Goal: Information Seeking & Learning: Learn about a topic

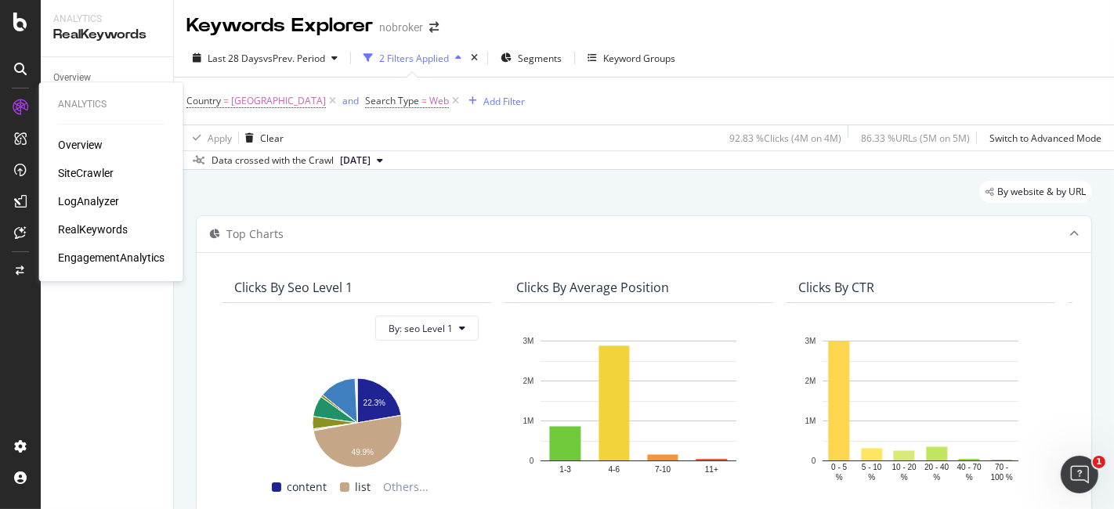
click at [80, 171] on div "SiteCrawler" at bounding box center [86, 173] width 56 height 16
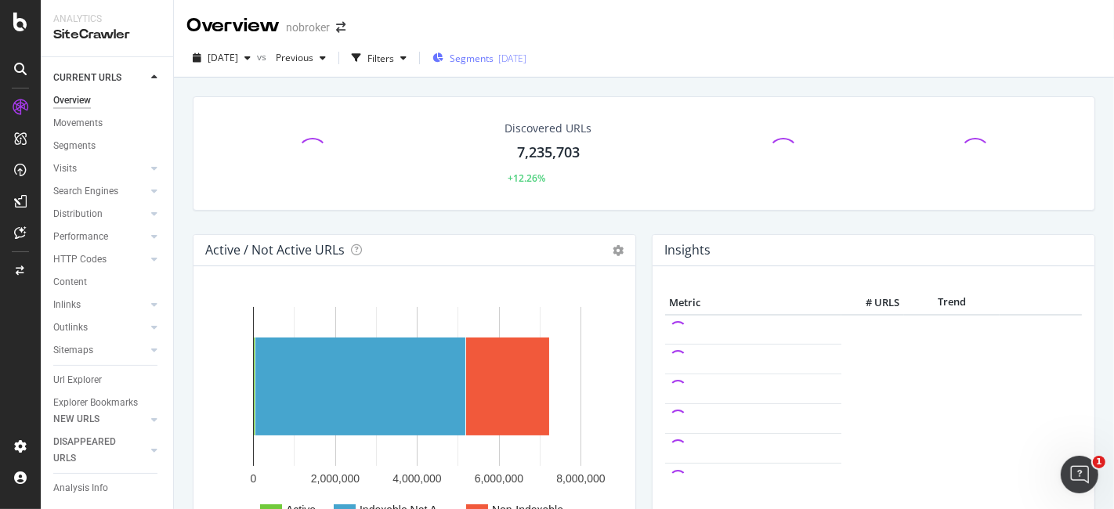
click at [493, 62] on span "Segments" at bounding box center [472, 58] width 44 height 13
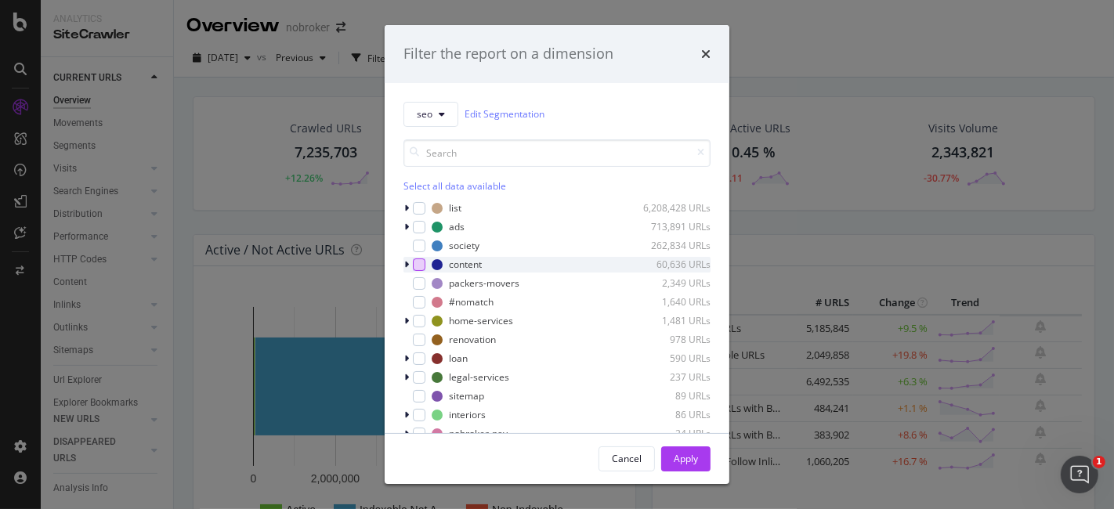
click at [414, 265] on div "modal" at bounding box center [419, 264] width 13 height 13
click at [408, 265] on icon "modal" at bounding box center [406, 264] width 5 height 9
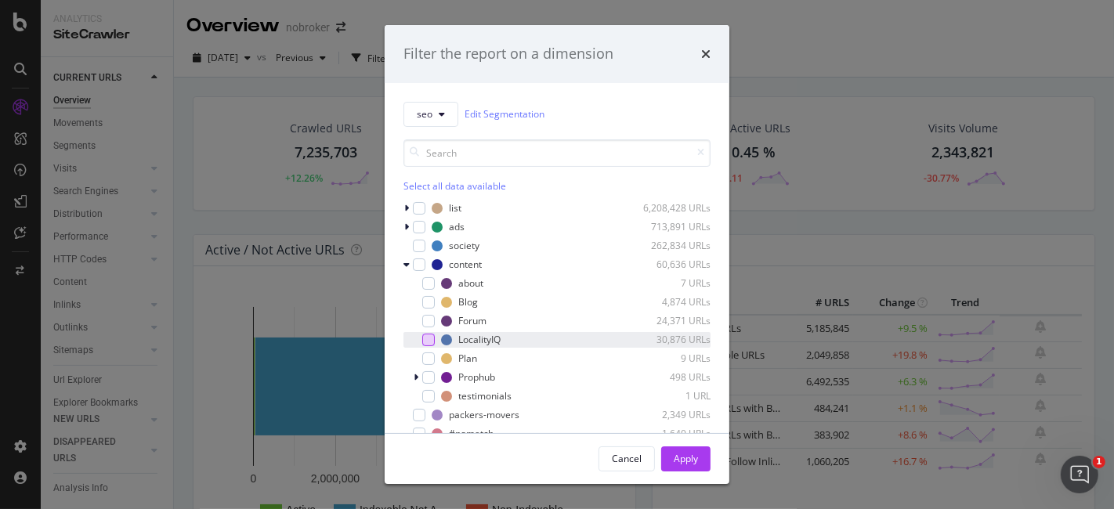
click at [427, 335] on div "modal" at bounding box center [428, 340] width 13 height 13
click at [675, 458] on div "Apply" at bounding box center [686, 458] width 24 height 13
click at [675, 458] on link "URLs with 1 Follow Inlink" at bounding box center [726, 461] width 115 height 14
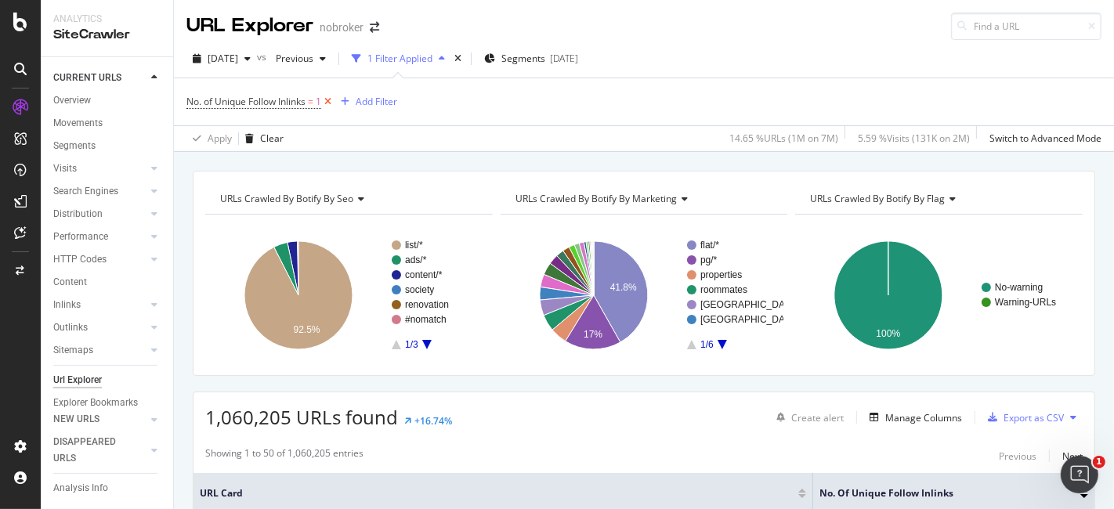
click at [328, 103] on icon at bounding box center [327, 102] width 13 height 16
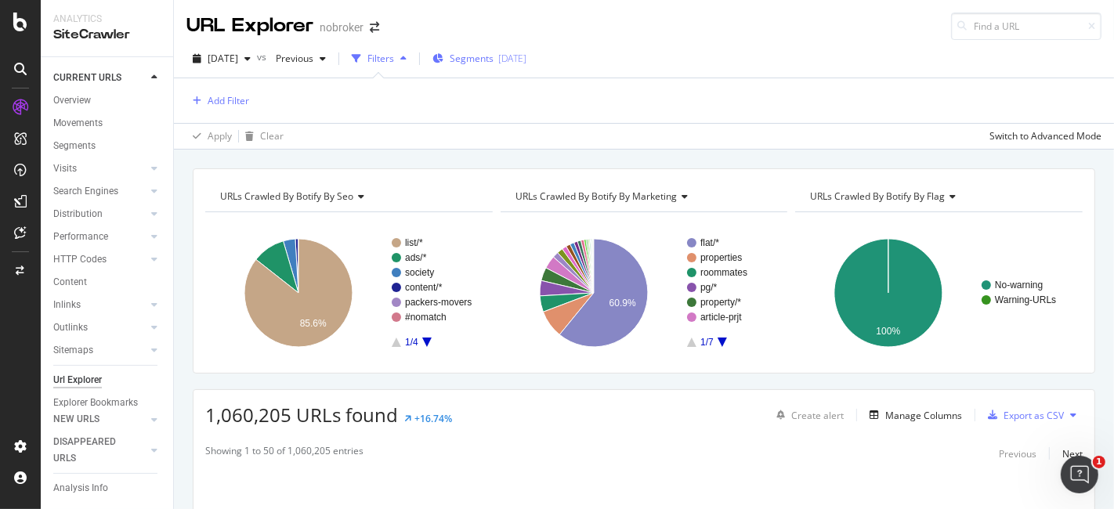
click at [493, 56] on span "Segments" at bounding box center [472, 58] width 44 height 13
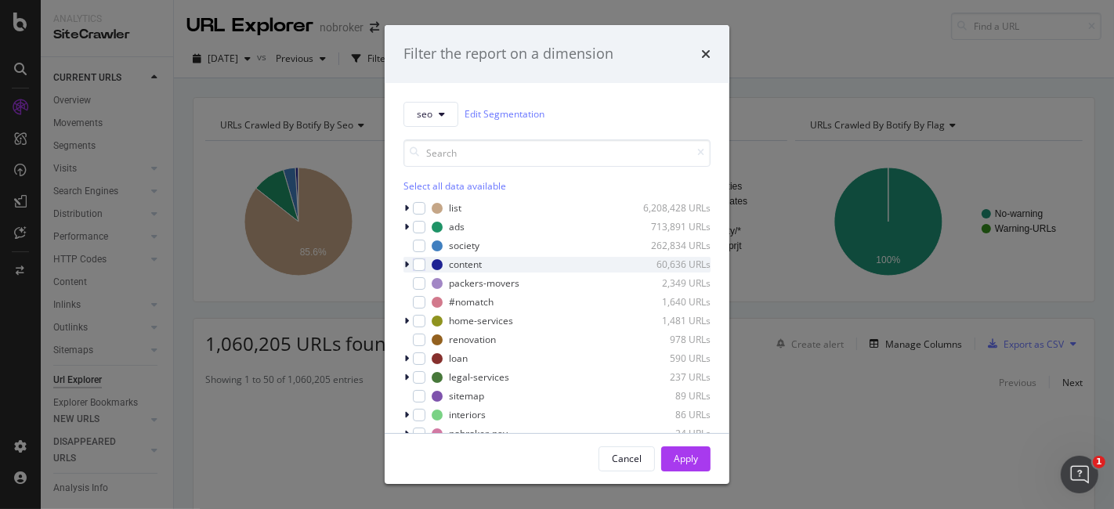
click at [407, 265] on icon "modal" at bounding box center [406, 264] width 5 height 9
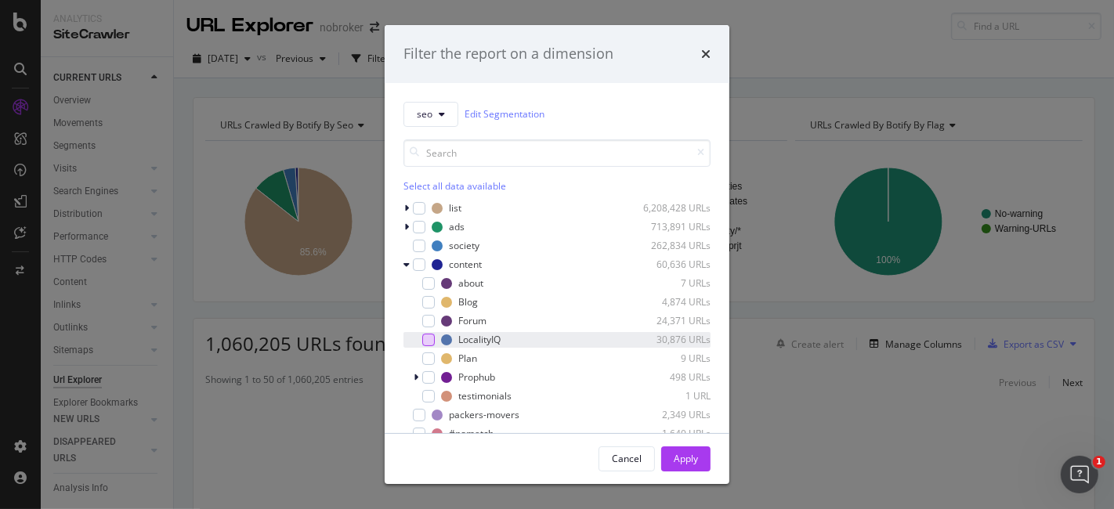
click at [424, 342] on div "modal" at bounding box center [428, 340] width 13 height 13
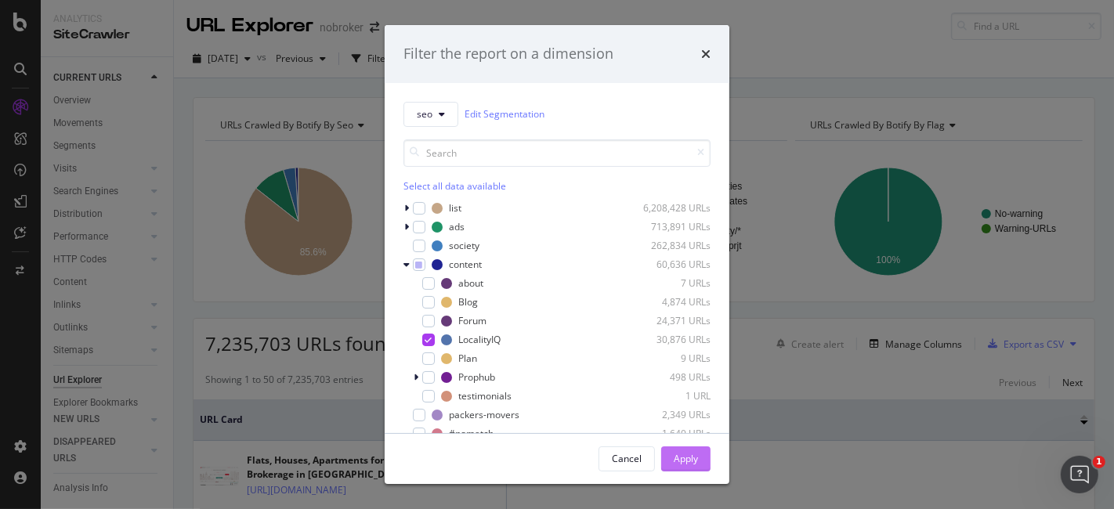
click at [668, 457] on button "Apply" at bounding box center [685, 458] width 49 height 25
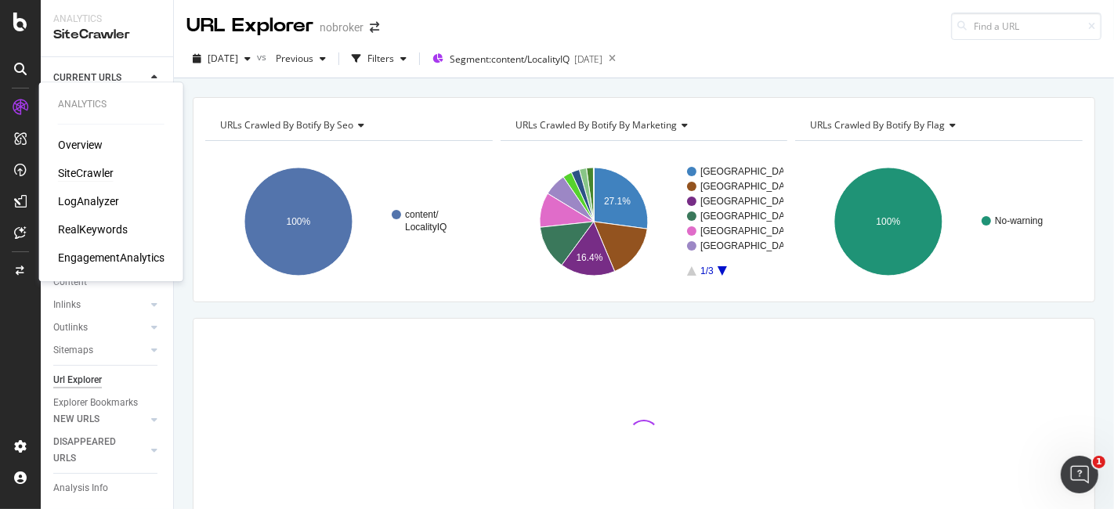
click at [67, 174] on div "SiteCrawler" at bounding box center [86, 173] width 56 height 16
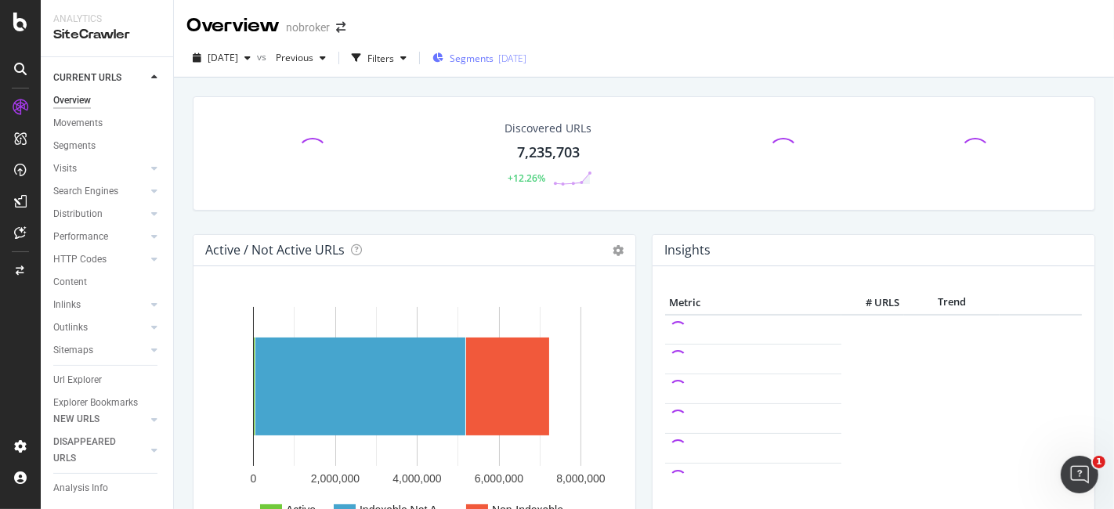
click at [493, 57] on span "Segments" at bounding box center [472, 58] width 44 height 13
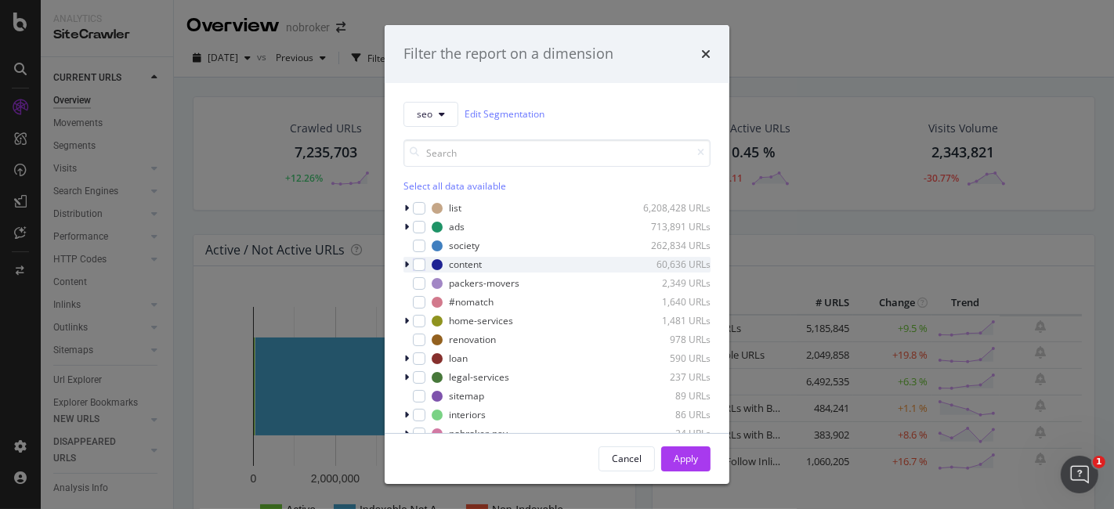
click at [406, 267] on icon "modal" at bounding box center [406, 264] width 5 height 9
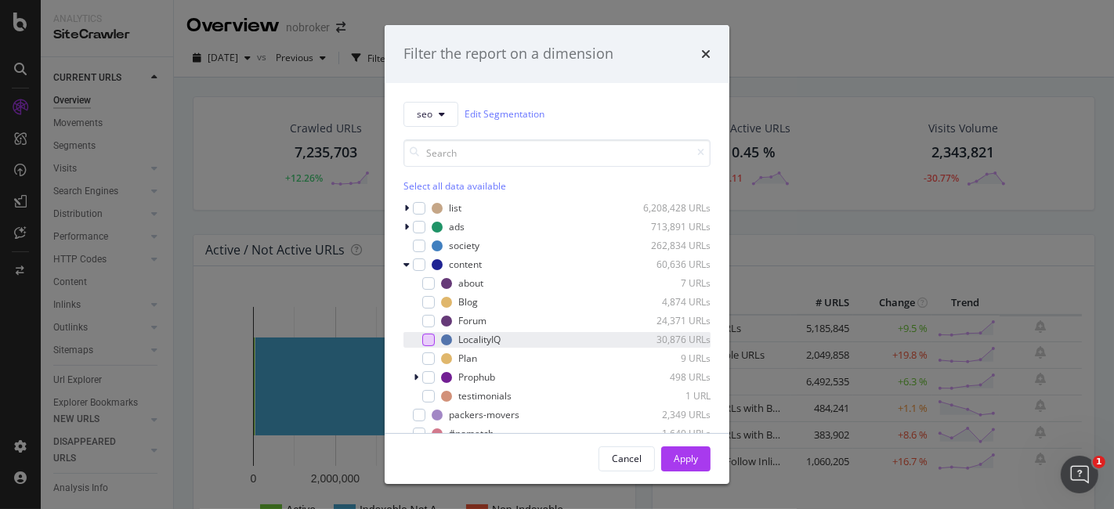
click at [429, 338] on div "modal" at bounding box center [428, 340] width 13 height 13
click at [699, 453] on button "Apply" at bounding box center [685, 458] width 49 height 25
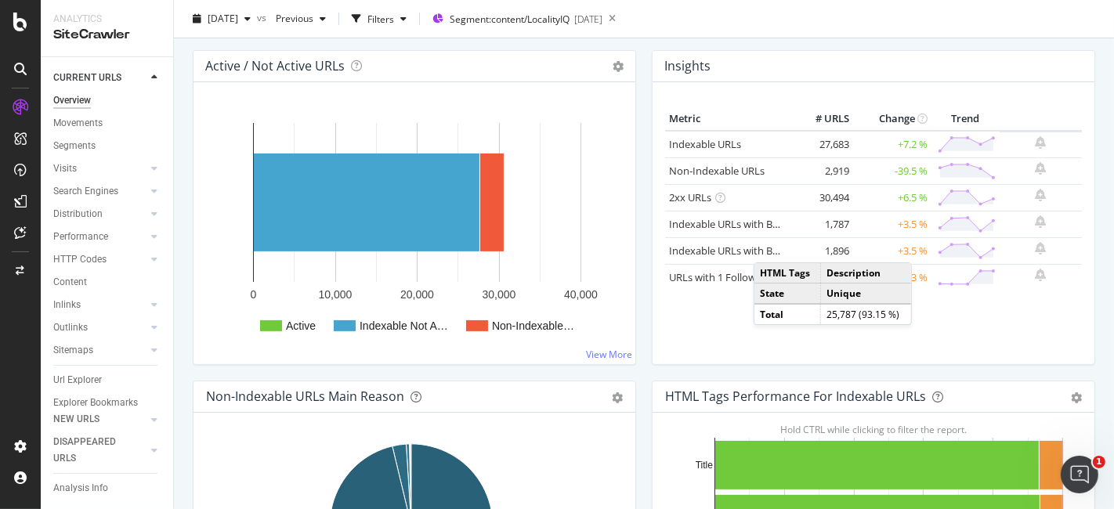
scroll to position [190, 0]
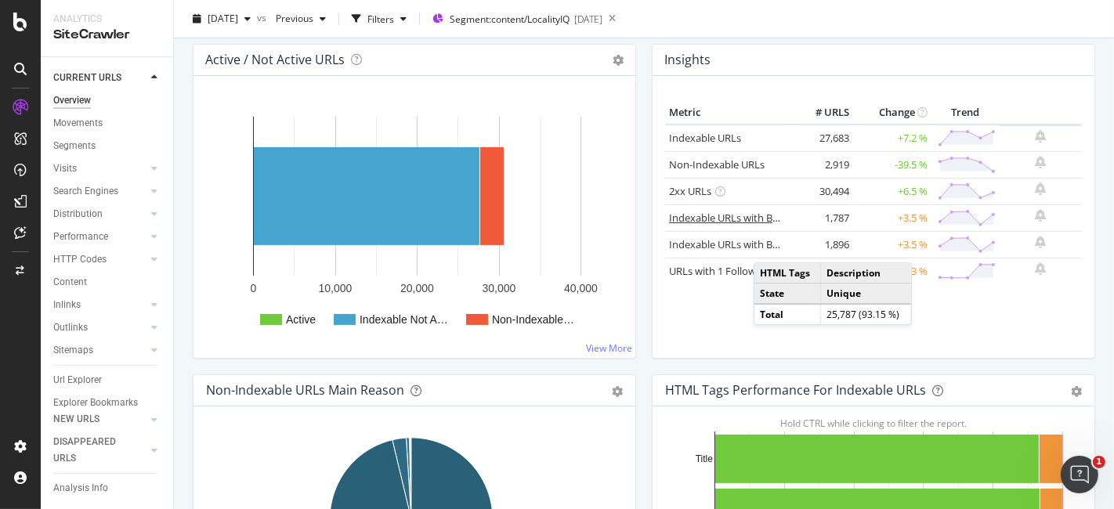
click at [749, 217] on link "Indexable URLs with Bad H1" at bounding box center [734, 218] width 131 height 14
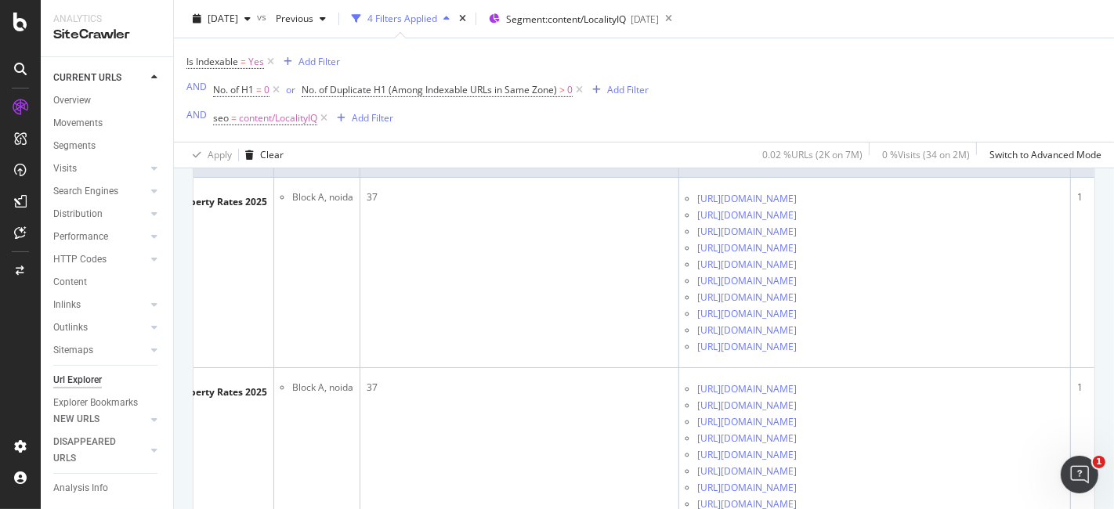
scroll to position [0, 309]
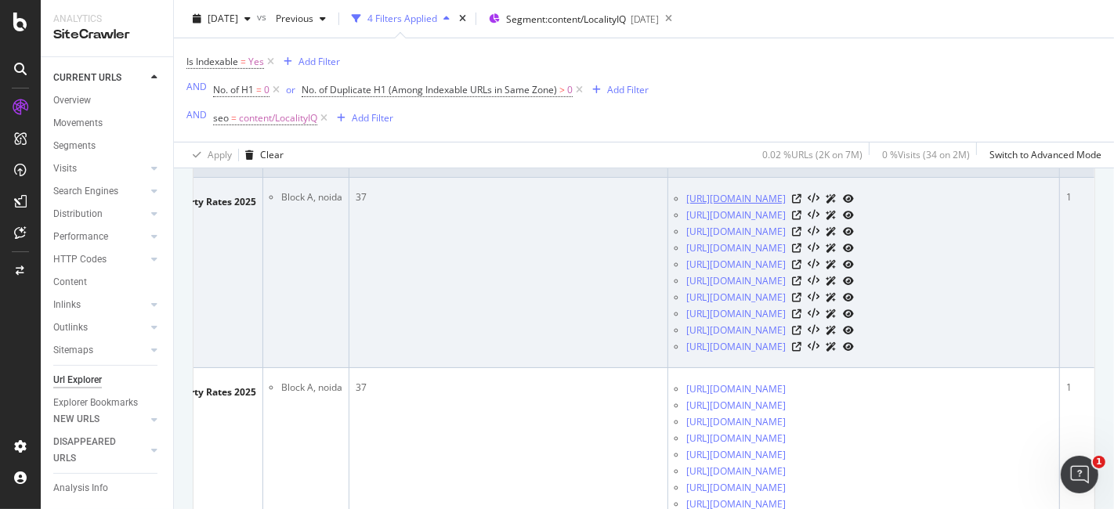
click at [786, 197] on link "[URL][DOMAIN_NAME]" at bounding box center [735, 199] width 99 height 16
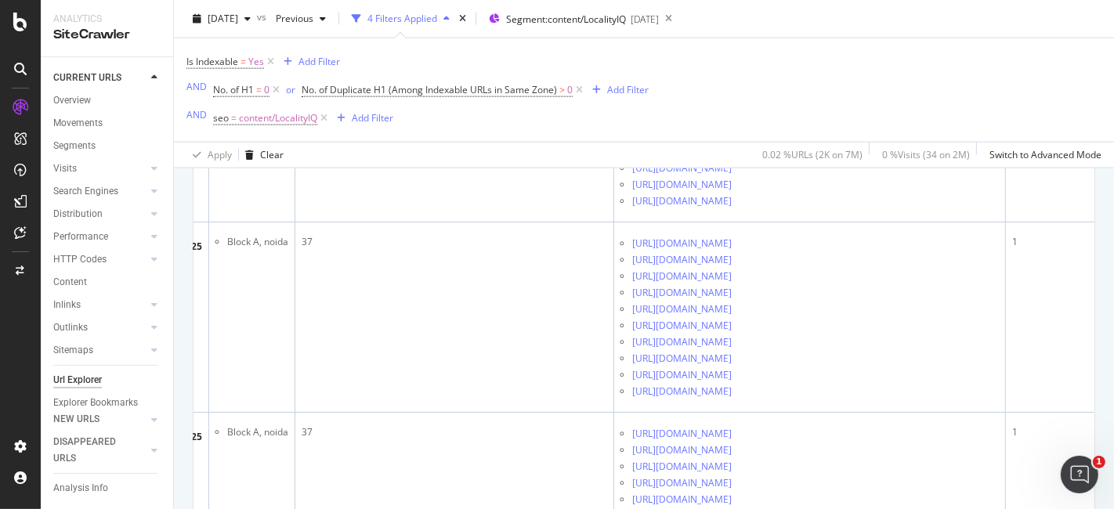
scroll to position [0, 344]
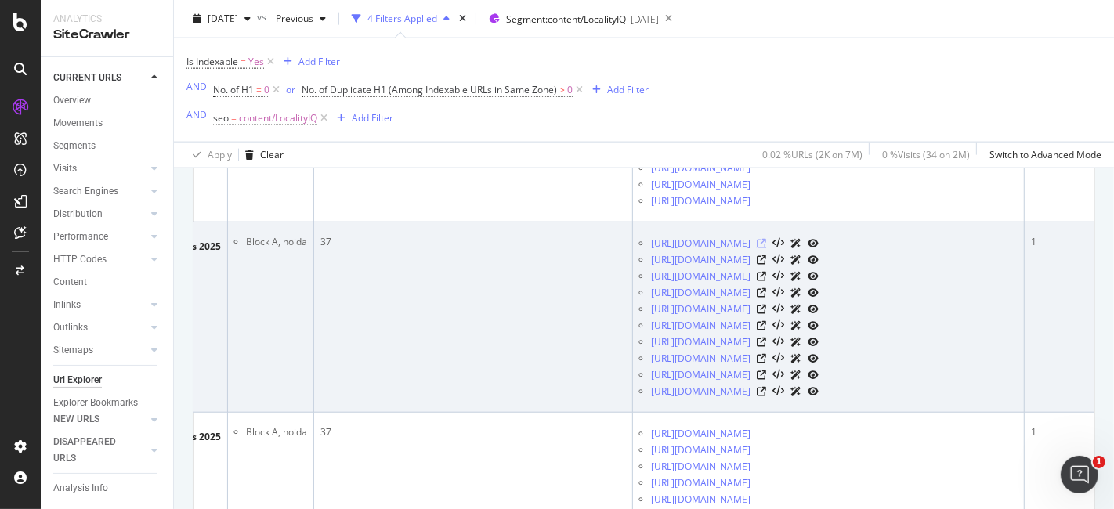
click at [766, 239] on icon at bounding box center [761, 243] width 9 height 9
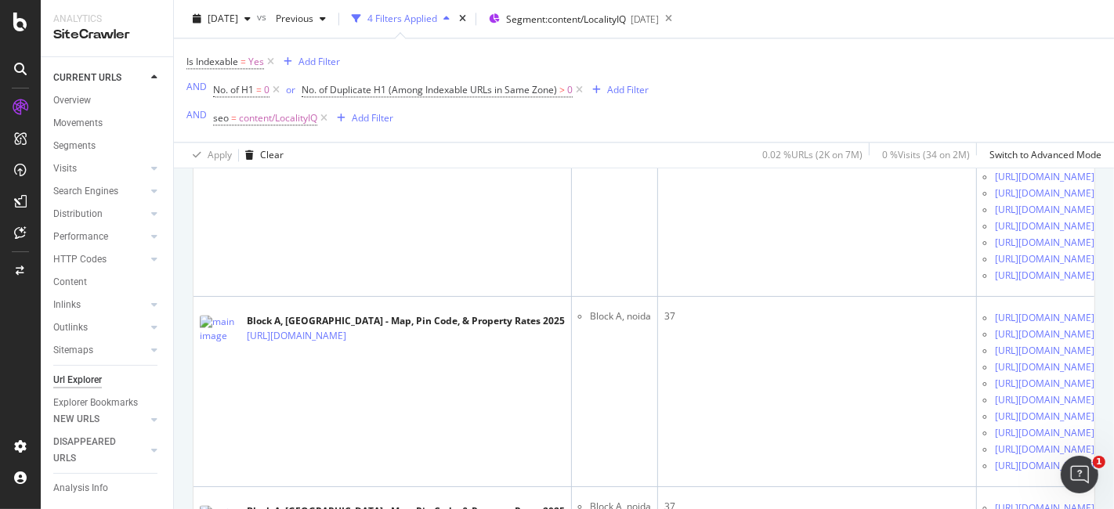
scroll to position [2916, 0]
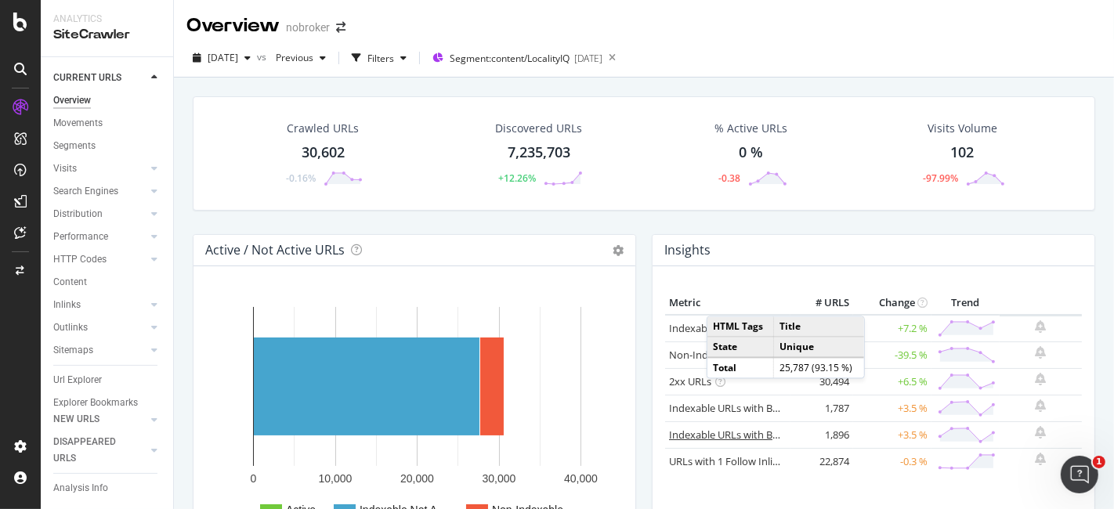
click at [753, 433] on link "Indexable URLs with Bad Description" at bounding box center [754, 435] width 171 height 14
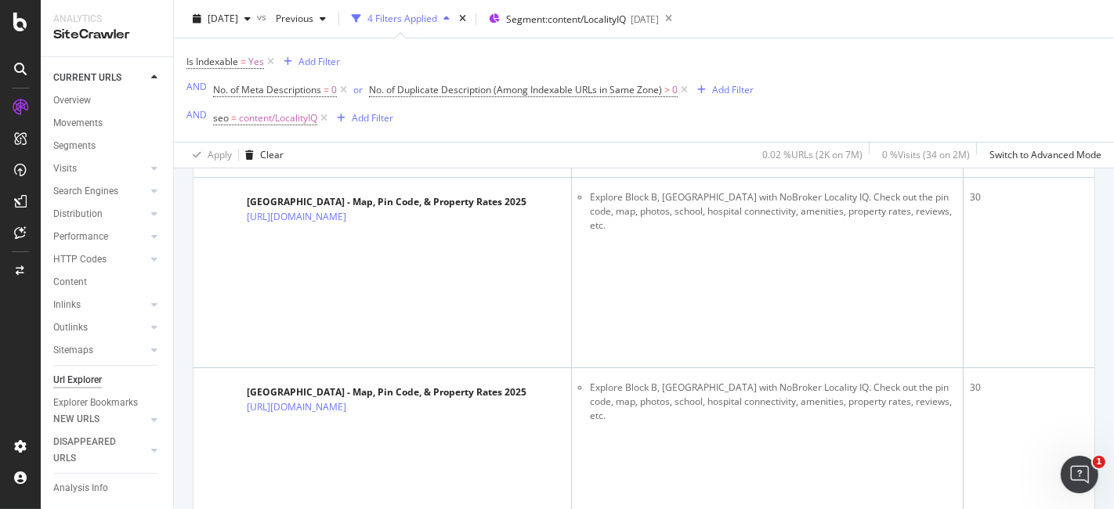
scroll to position [9678, 0]
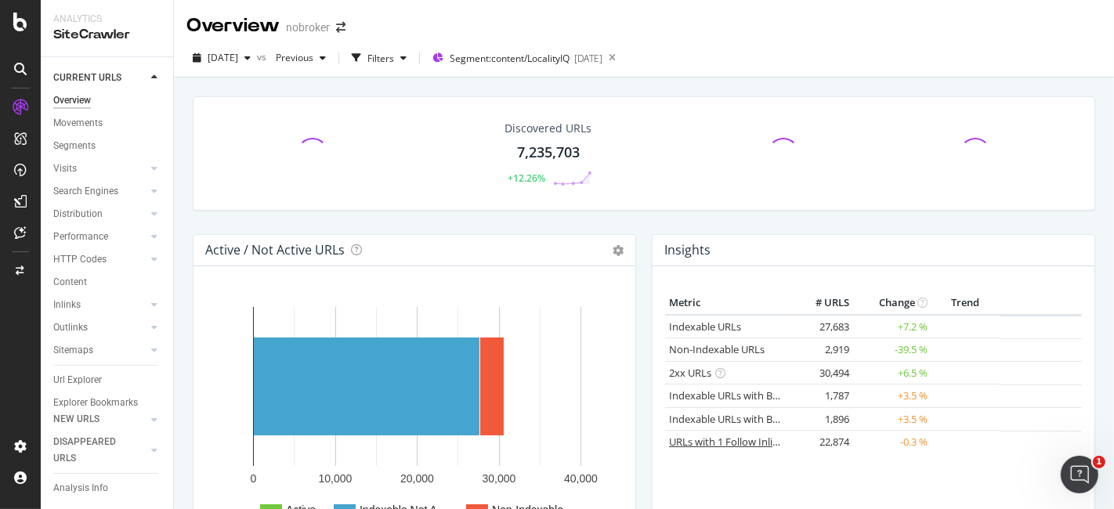
scroll to position [145, 0]
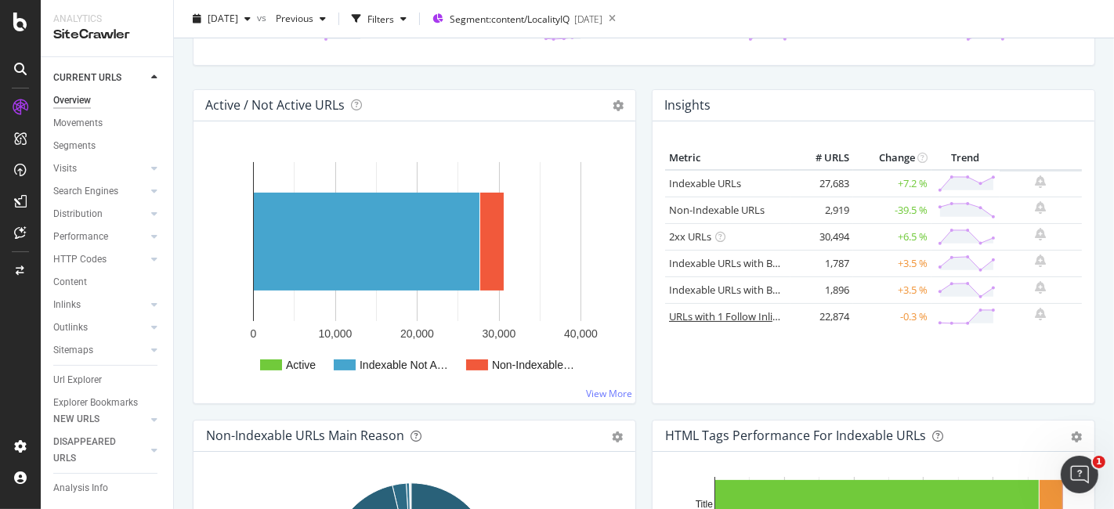
click at [725, 313] on link "URLs with 1 Follow Inlink" at bounding box center [726, 316] width 115 height 14
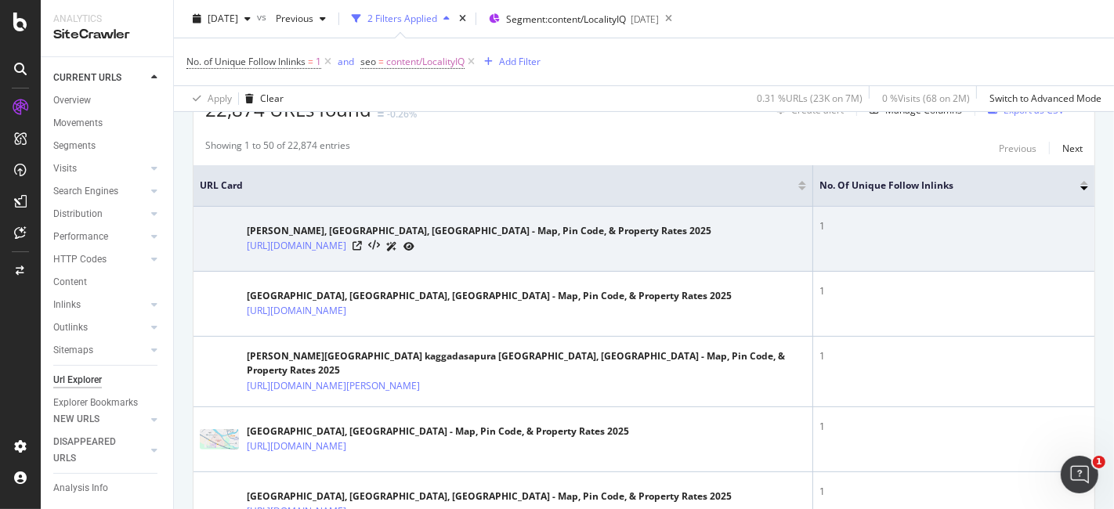
scroll to position [261, 0]
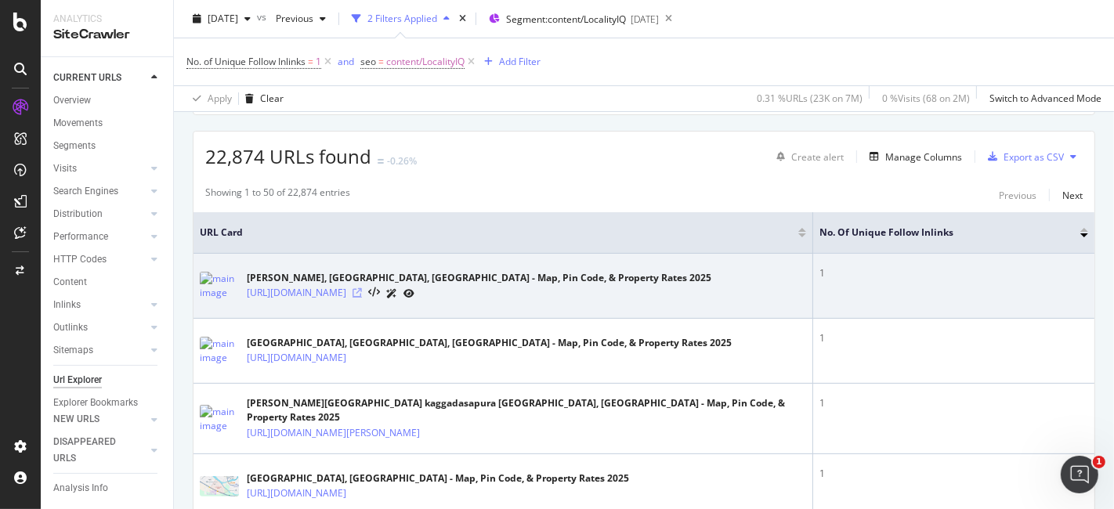
click at [362, 288] on icon at bounding box center [356, 292] width 9 height 9
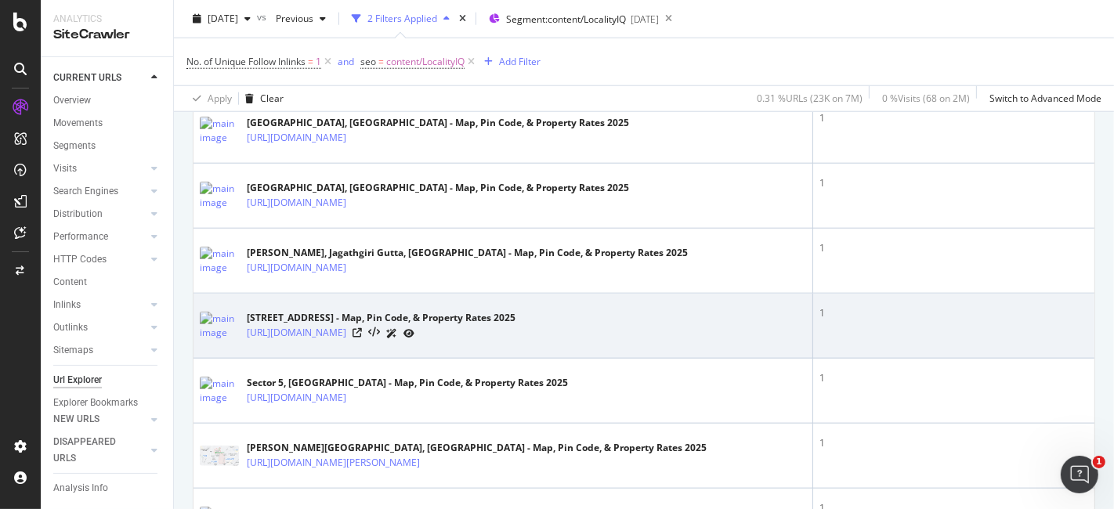
scroll to position [1352, 0]
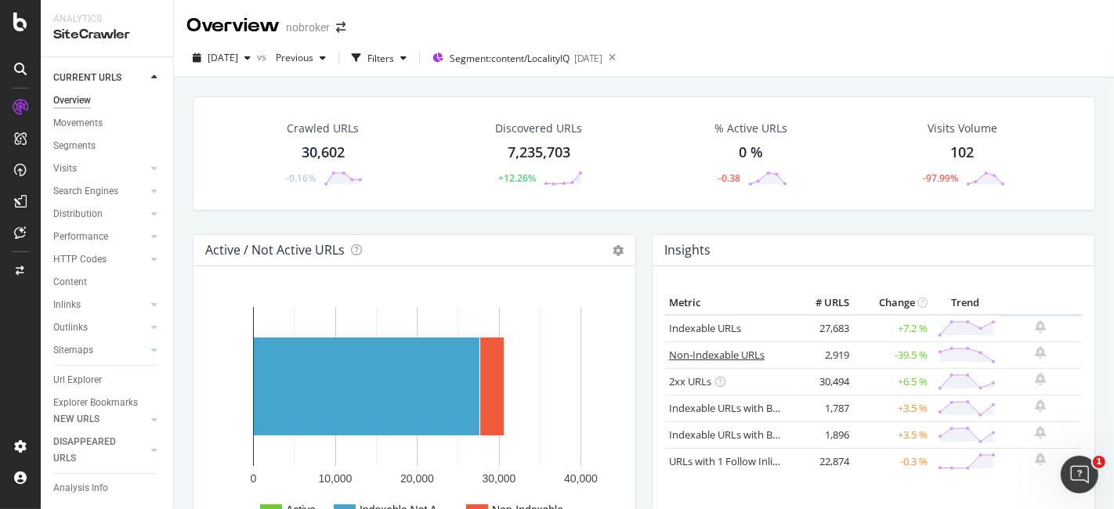
click at [721, 348] on link "Non-Indexable URLs" at bounding box center [717, 355] width 96 height 14
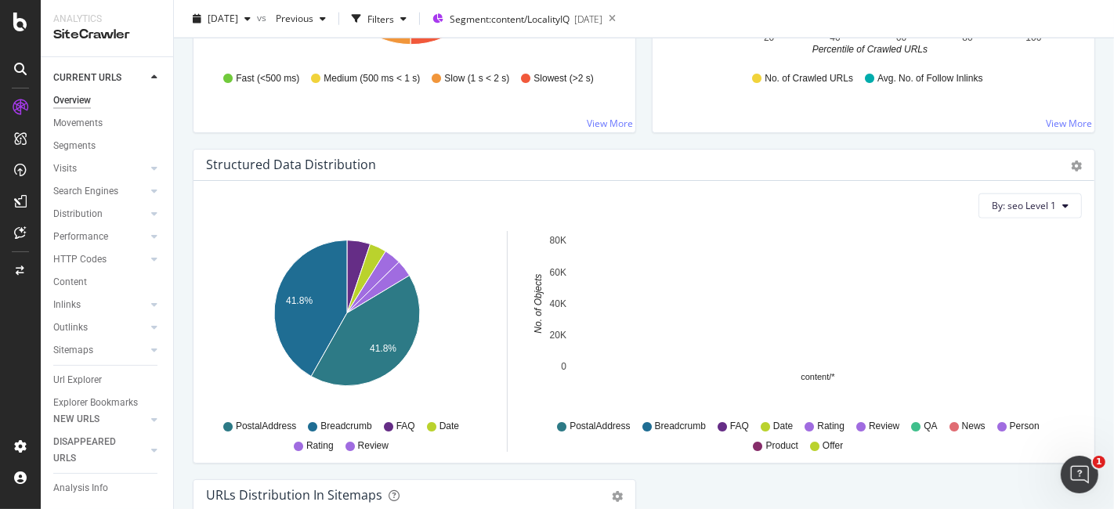
scroll to position [1690, 0]
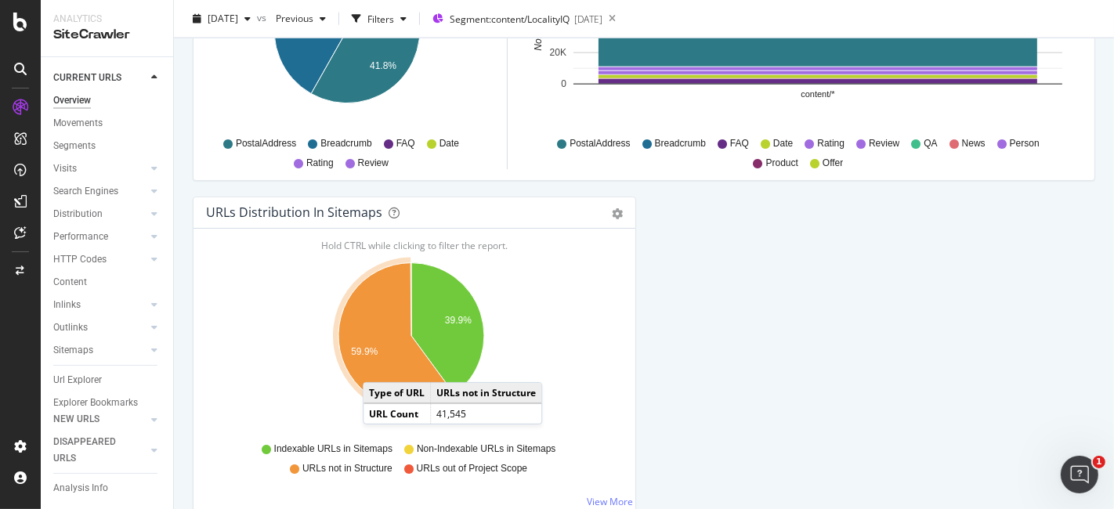
click at [378, 363] on icon "A chart." at bounding box center [396, 336] width 116 height 146
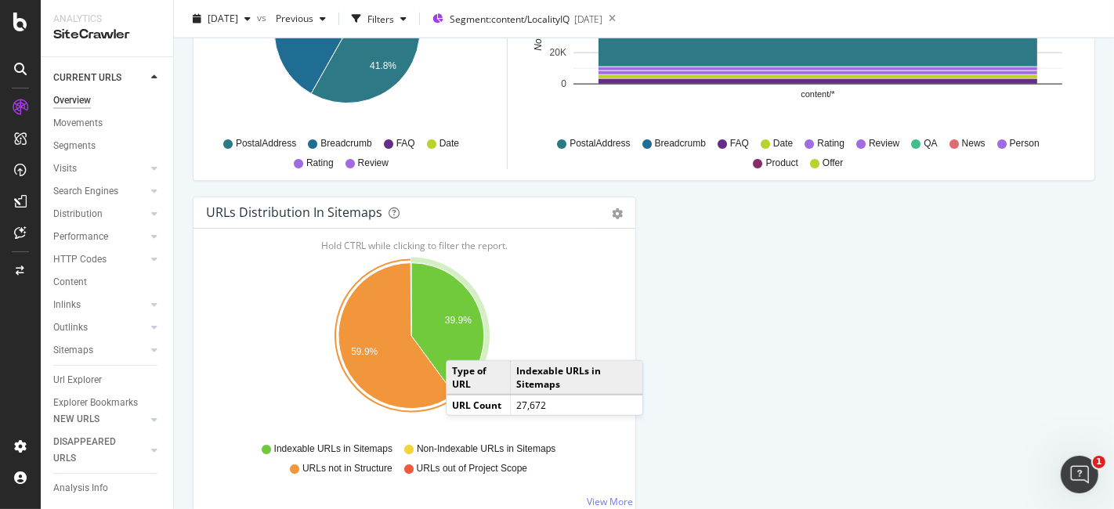
click at [461, 341] on icon "A chart." at bounding box center [447, 329] width 73 height 132
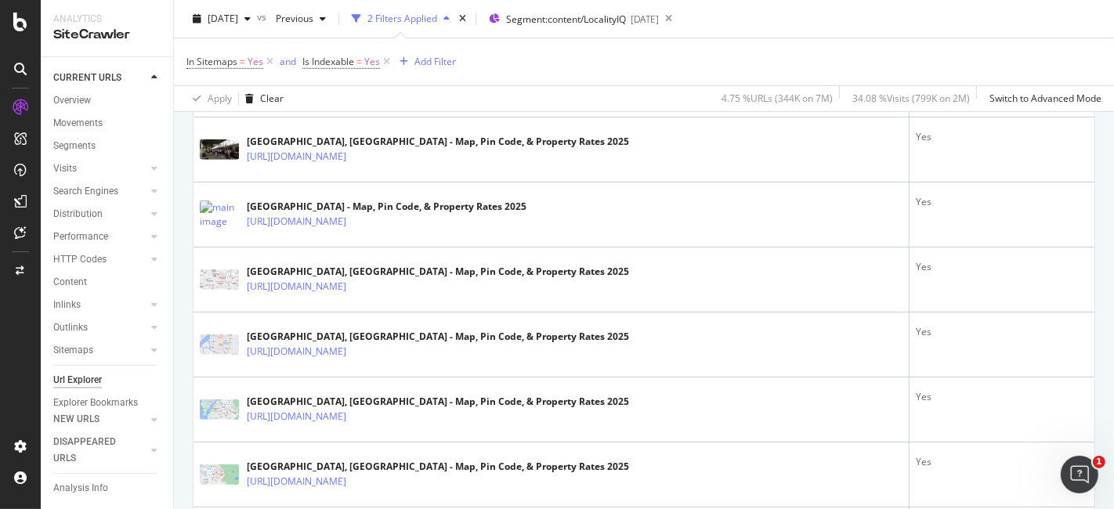
scroll to position [781, 0]
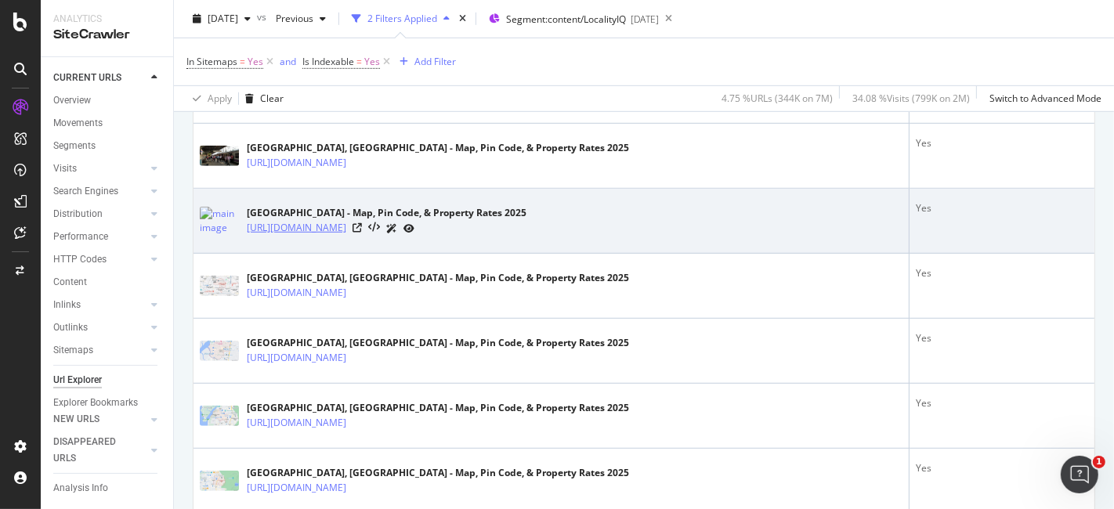
click at [345, 231] on link "[URL][DOMAIN_NAME]" at bounding box center [296, 228] width 99 height 16
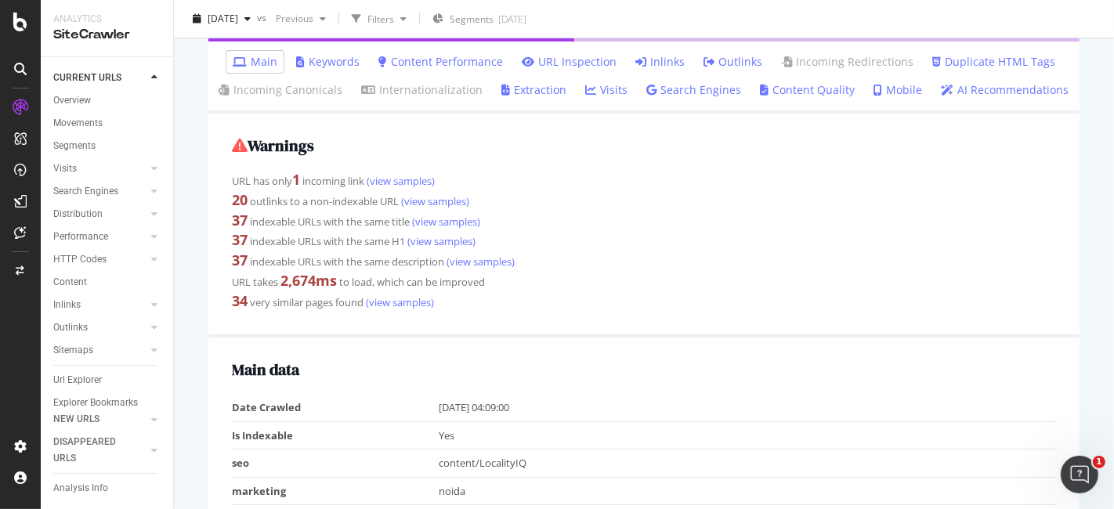
scroll to position [262, 0]
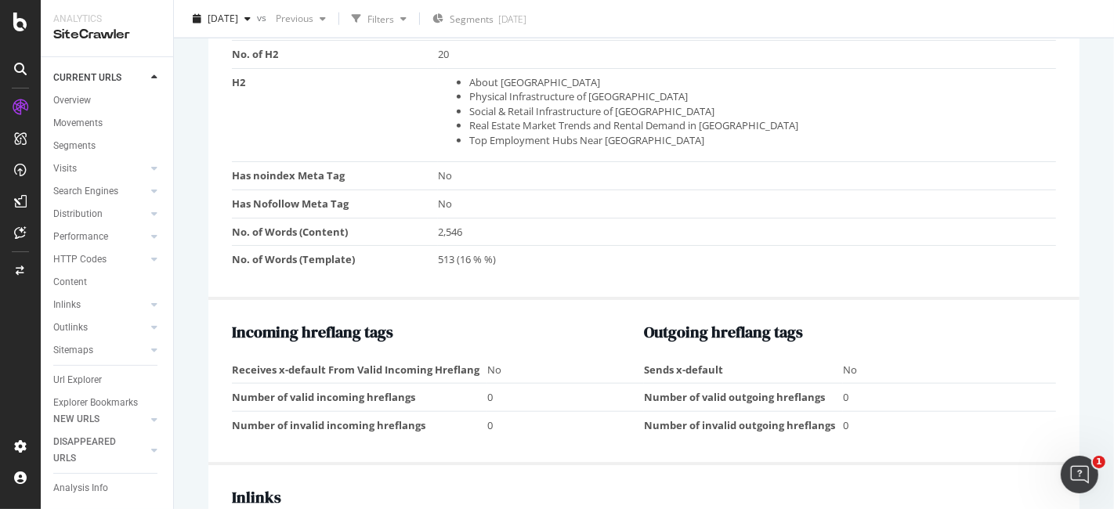
scroll to position [1316, 0]
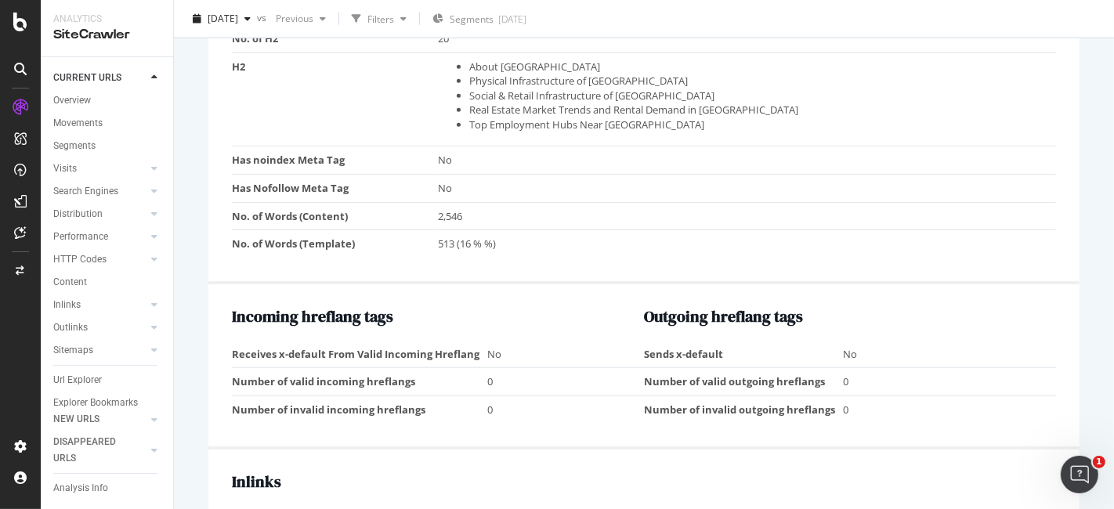
click at [1034, 295] on div "Incoming hreflang tags Receives x-default From Valid Incoming Hreflang No Numbe…" at bounding box center [643, 367] width 871 height 166
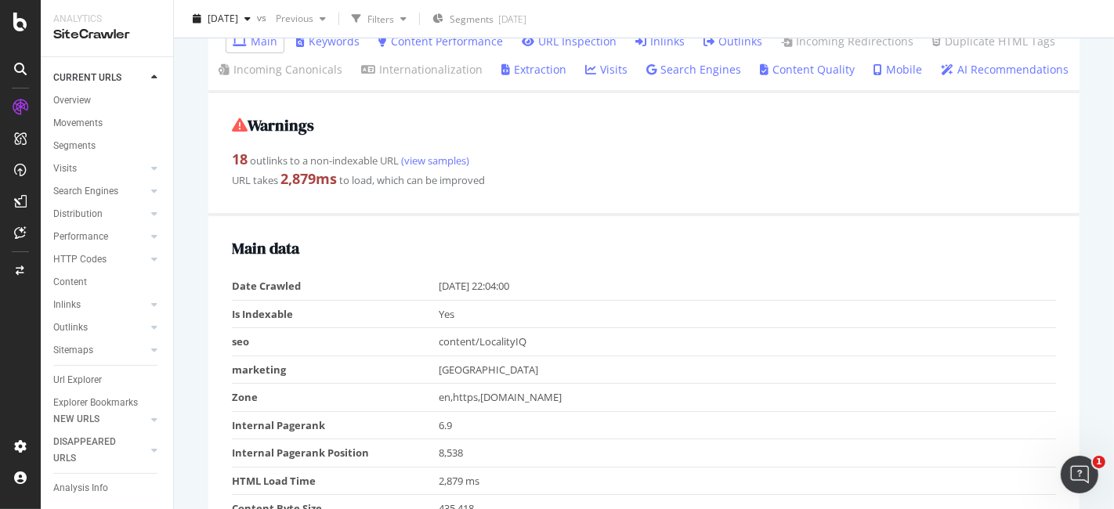
scroll to position [0, 0]
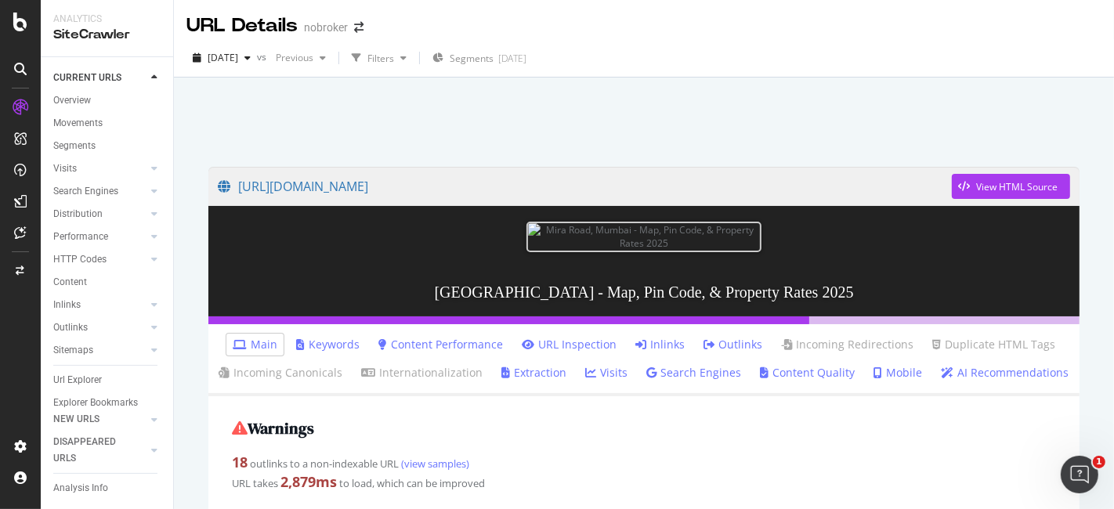
click at [836, 296] on h3 "[GEOGRAPHIC_DATA] - Map, Pin Code, & Property Rates 2025" at bounding box center [643, 292] width 871 height 49
